Goal: Information Seeking & Learning: Find specific fact

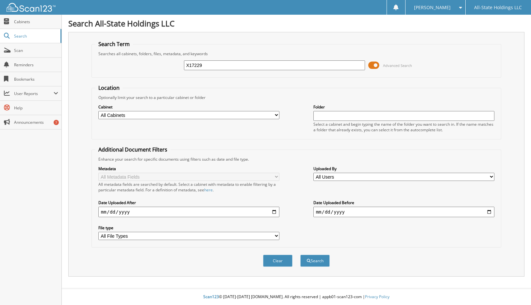
type input "X17229"
click at [300, 255] on button "Search" at bounding box center [314, 261] width 29 height 12
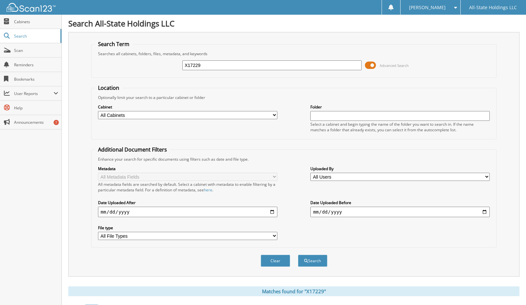
scroll to position [60, 0]
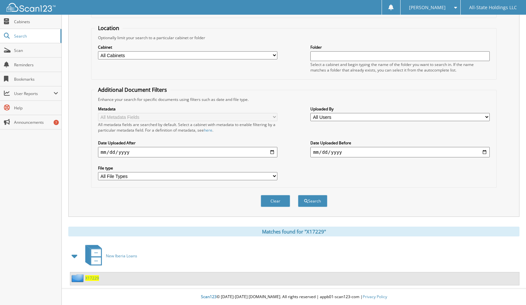
click at [90, 277] on span "X17229" at bounding box center [92, 279] width 14 height 6
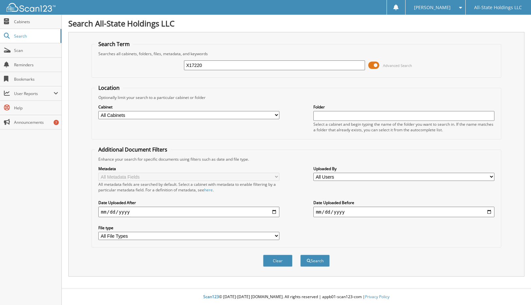
type input "X17220"
click at [300, 255] on button "Search" at bounding box center [314, 261] width 29 height 12
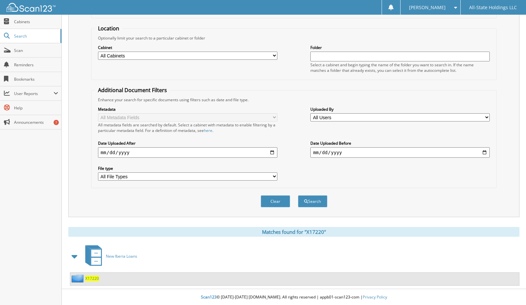
scroll to position [60, 0]
click at [92, 279] on span "X17220" at bounding box center [92, 279] width 14 height 6
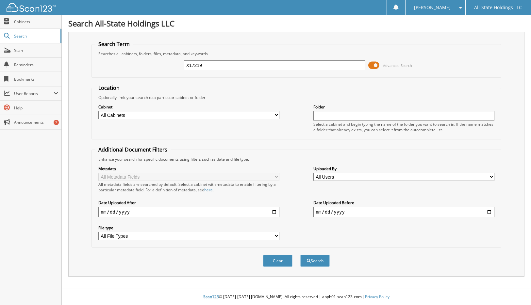
type input "X17219"
click at [300, 255] on button "Search" at bounding box center [314, 261] width 29 height 12
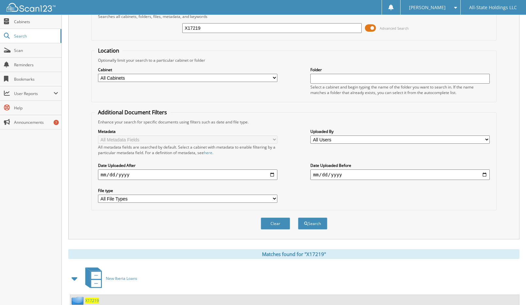
scroll to position [60, 0]
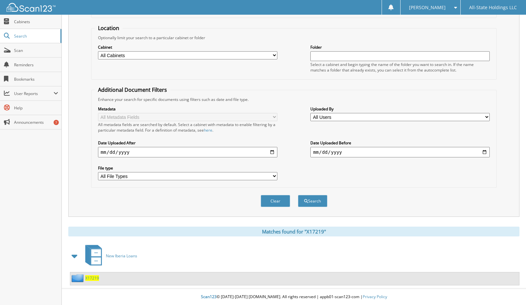
click at [95, 279] on span "X17219" at bounding box center [92, 279] width 14 height 6
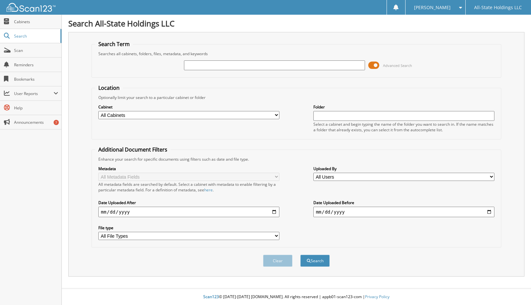
click at [202, 65] on input "text" at bounding box center [274, 65] width 181 height 10
type input "X17217"
click at [300, 255] on button "Search" at bounding box center [314, 261] width 29 height 12
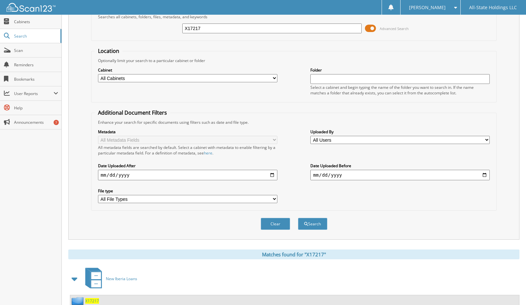
scroll to position [60, 0]
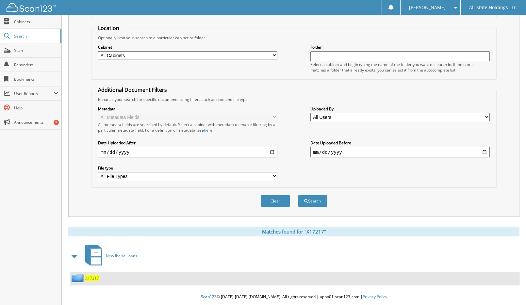
click at [95, 278] on span "X17217" at bounding box center [92, 279] width 14 height 6
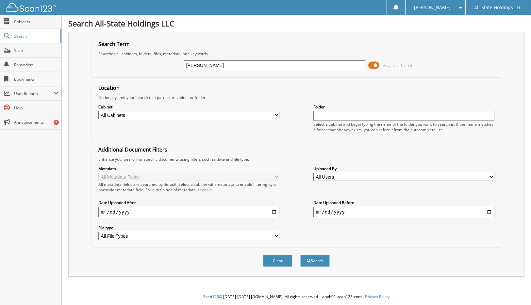
type input "[PERSON_NAME]"
click at [300, 255] on button "Search" at bounding box center [314, 261] width 29 height 12
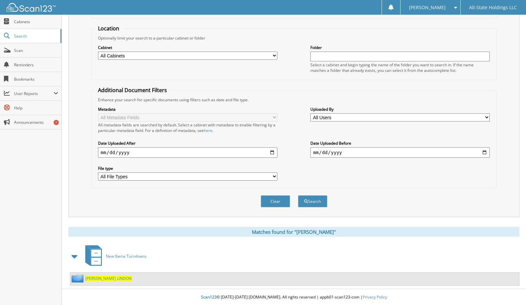
scroll to position [60, 0]
click at [117, 278] on span "LINDON" at bounding box center [124, 279] width 15 height 6
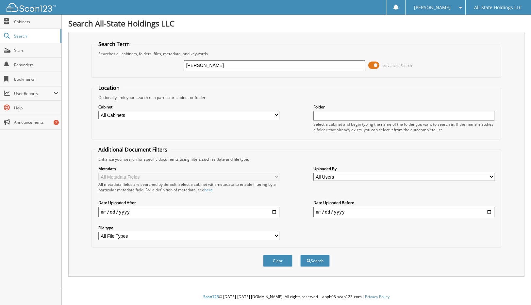
type input "[PERSON_NAME]"
click at [300, 255] on button "Search" at bounding box center [314, 261] width 29 height 12
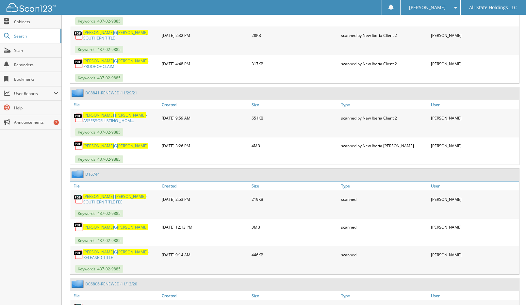
scroll to position [817, 0]
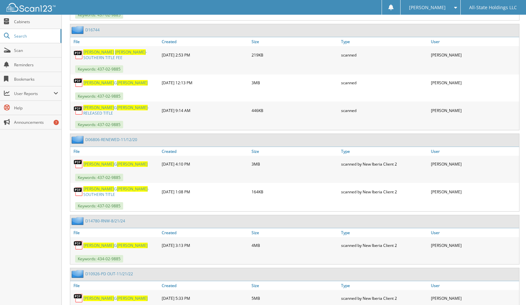
click at [117, 105] on span "ETIENNE" at bounding box center [132, 108] width 31 height 6
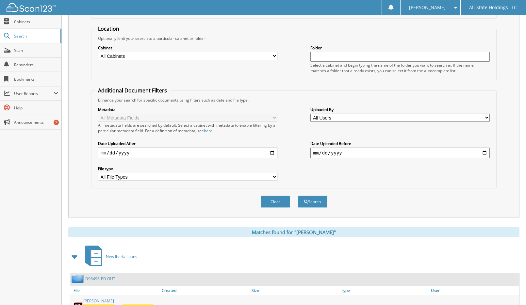
scroll to position [0, 0]
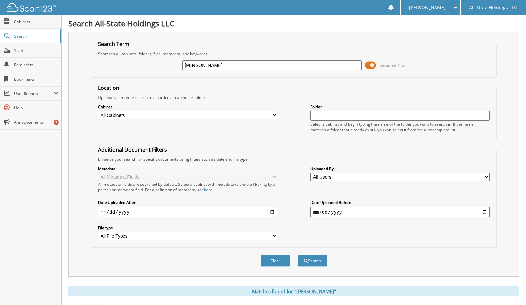
drag, startPoint x: 230, startPoint y: 64, endPoint x: 117, endPoint y: 70, distance: 113.2
click at [120, 70] on div "LORENA ETIENNE Advanced Search" at bounding box center [294, 66] width 398 height 18
type input "SARAH STEWART"
click at [298, 255] on button "Search" at bounding box center [312, 261] width 29 height 12
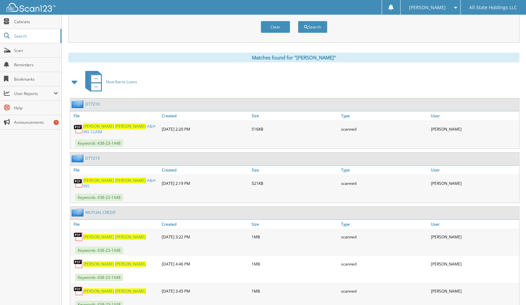
scroll to position [257, 0]
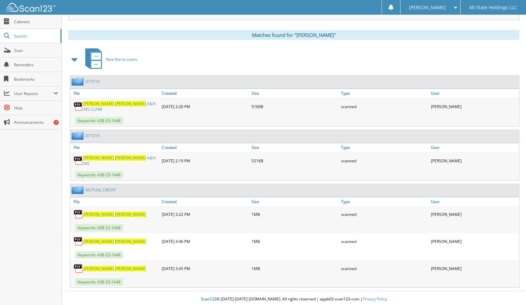
click at [115, 106] on span "STEWART" at bounding box center [130, 104] width 31 height 6
click at [115, 160] on span "STEWART" at bounding box center [130, 158] width 31 height 6
click at [33, 39] on link "Search" at bounding box center [30, 36] width 61 height 14
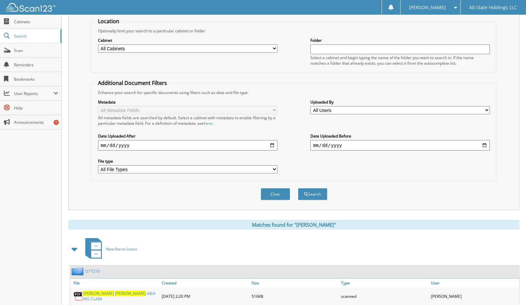
scroll to position [0, 0]
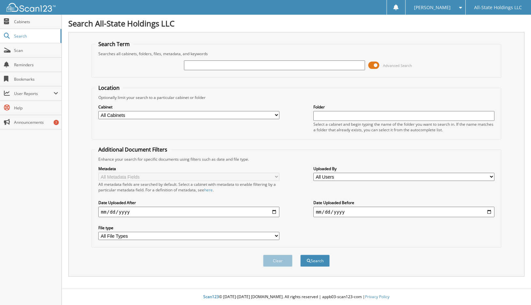
click at [223, 65] on input "text" at bounding box center [274, 65] width 181 height 10
type input "X17175"
click at [300, 255] on button "Search" at bounding box center [314, 261] width 29 height 12
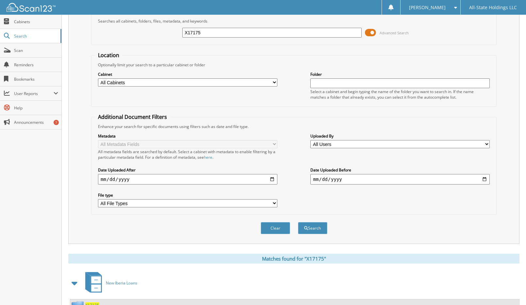
scroll to position [60, 0]
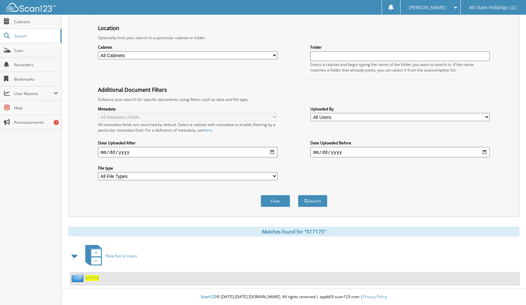
drag, startPoint x: 92, startPoint y: 278, endPoint x: 80, endPoint y: 281, distance: 12.4
click at [92, 279] on span "X17175" at bounding box center [92, 279] width 14 height 6
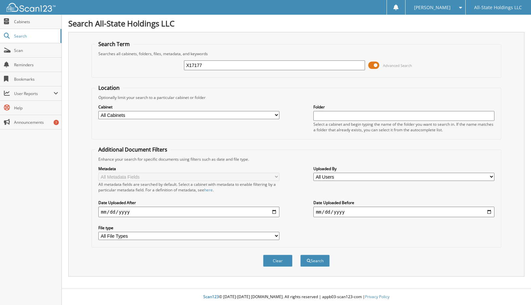
type input "X17177"
click at [300, 255] on button "Search" at bounding box center [314, 261] width 29 height 12
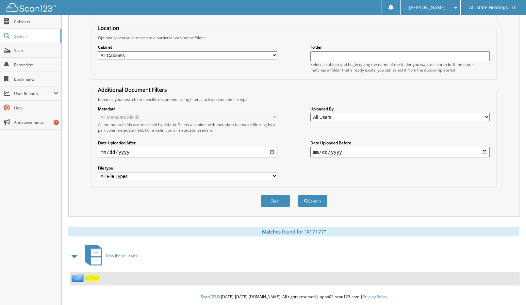
scroll to position [60, 0]
click at [92, 278] on span "X17177" at bounding box center [92, 279] width 14 height 6
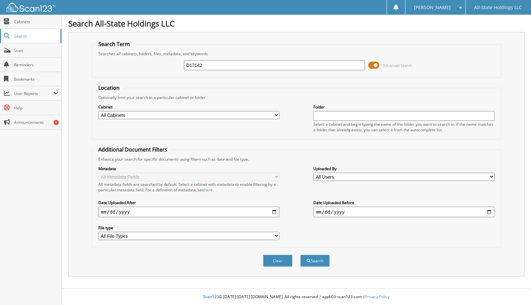
type input "D17142"
click at [300, 255] on button "Search" at bounding box center [314, 261] width 29 height 12
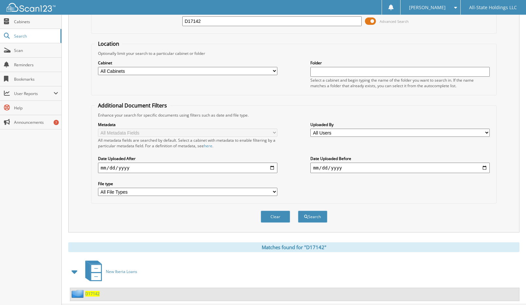
scroll to position [60, 0]
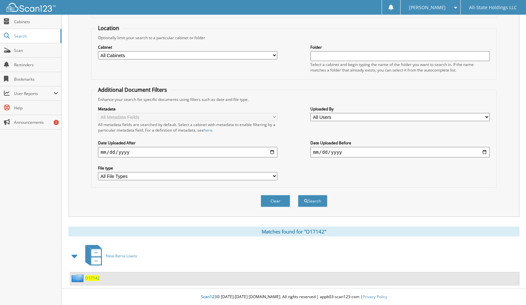
click at [92, 279] on span "D17142" at bounding box center [92, 279] width 14 height 6
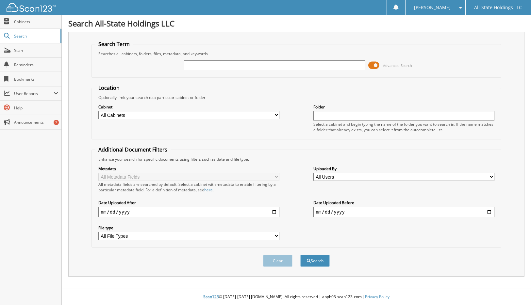
click at [207, 62] on input "text" at bounding box center [274, 65] width 181 height 10
type input "X"
type input "D17174"
click at [300, 255] on button "Search" at bounding box center [314, 261] width 29 height 12
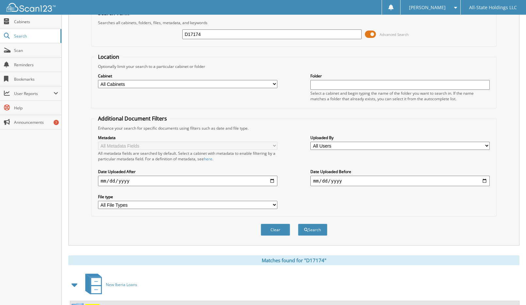
scroll to position [60, 0]
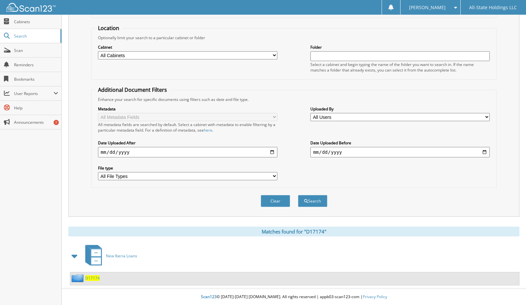
click at [95, 278] on span "D17174" at bounding box center [92, 279] width 14 height 6
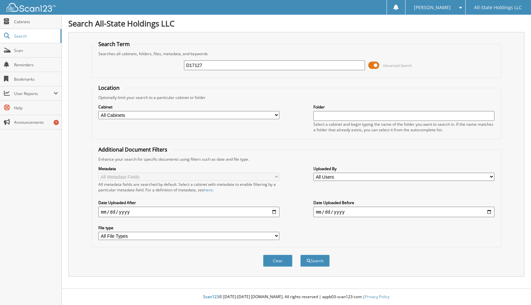
type input "D17127"
click at [300, 255] on button "Search" at bounding box center [314, 261] width 29 height 12
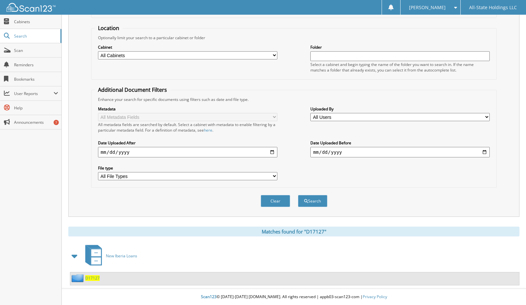
click at [92, 278] on span "D17127" at bounding box center [92, 279] width 14 height 6
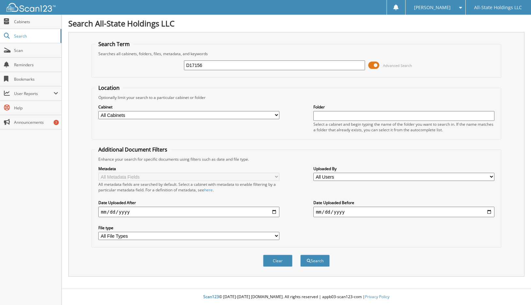
type input "D17156"
click at [300, 255] on button "Search" at bounding box center [314, 261] width 29 height 12
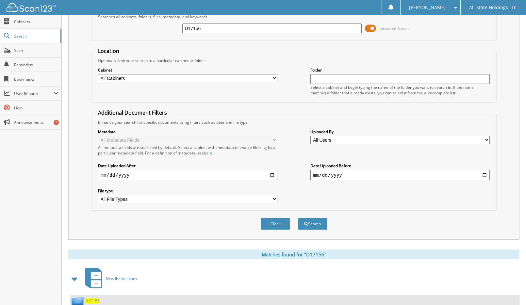
scroll to position [60, 0]
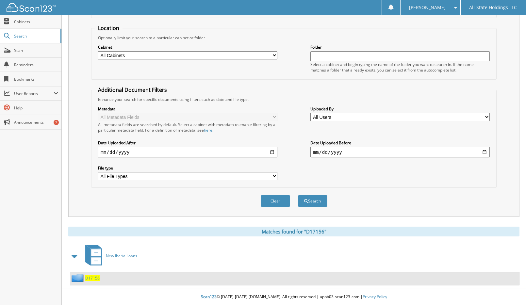
click at [94, 278] on span "D17156" at bounding box center [92, 279] width 14 height 6
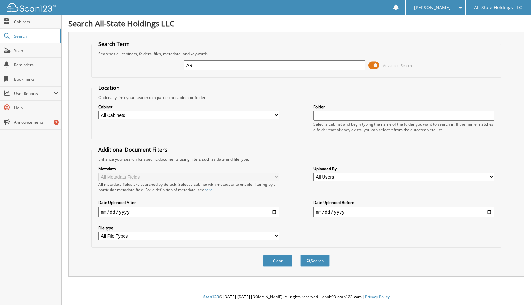
type input "A"
type input "[PERSON_NAME]"
click at [300, 255] on button "Search" at bounding box center [314, 261] width 29 height 12
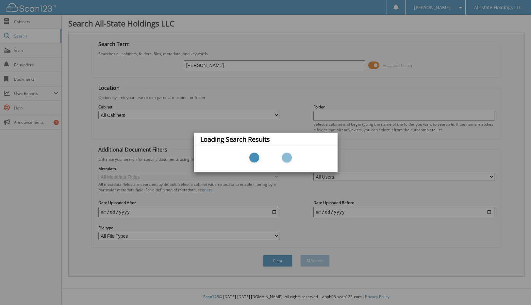
click at [235, 64] on div "Loading Search Results" at bounding box center [265, 152] width 531 height 305
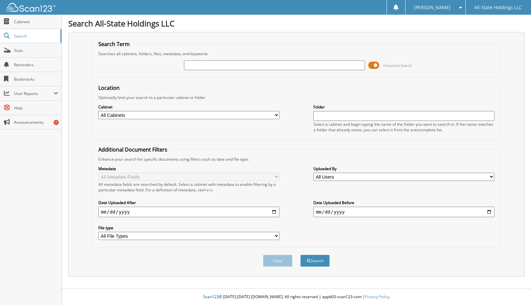
click at [205, 63] on input "text" at bounding box center [274, 65] width 181 height 10
type input "SARAH STEWART"
click at [300, 255] on button "Search" at bounding box center [314, 261] width 29 height 12
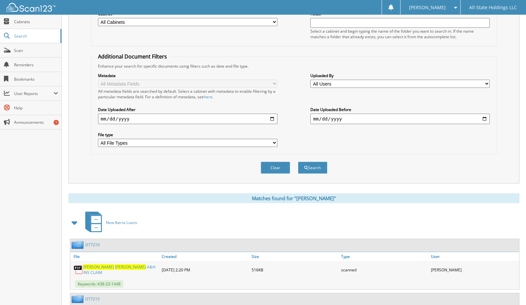
scroll to position [257, 0]
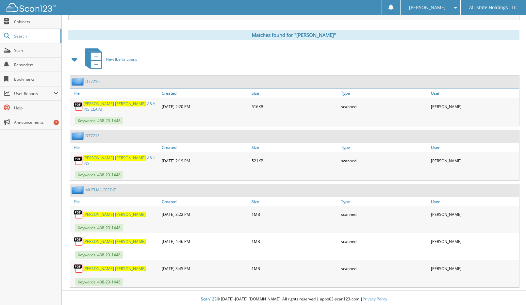
click at [115, 160] on span "[PERSON_NAME]" at bounding box center [130, 158] width 31 height 6
click at [115, 106] on span "[PERSON_NAME]" at bounding box center [130, 104] width 31 height 6
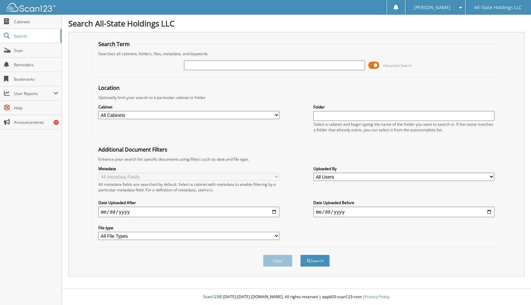
click at [282, 68] on input "text" at bounding box center [274, 65] width 181 height 10
click at [211, 66] on input "text" at bounding box center [274, 65] width 181 height 10
click at [212, 66] on input "text" at bounding box center [274, 65] width 181 height 10
click at [12, 50] on link "Scan" at bounding box center [30, 50] width 61 height 14
click at [193, 66] on input "text" at bounding box center [274, 65] width 181 height 10
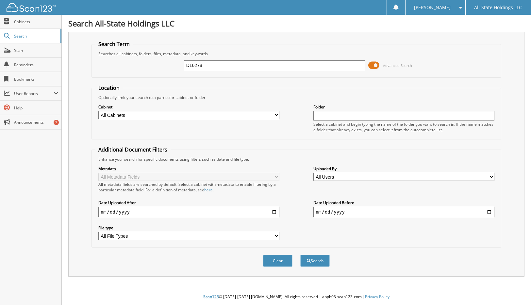
type input "D16278"
click at [300, 255] on button "Search" at bounding box center [314, 261] width 29 height 12
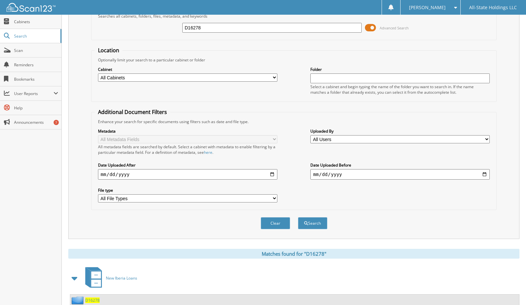
scroll to position [60, 0]
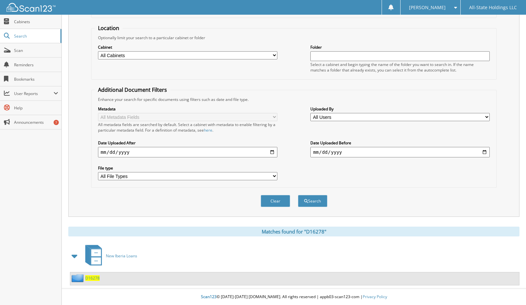
click at [87, 278] on span "D16278" at bounding box center [92, 279] width 14 height 6
